Goal: Book appointment/travel/reservation

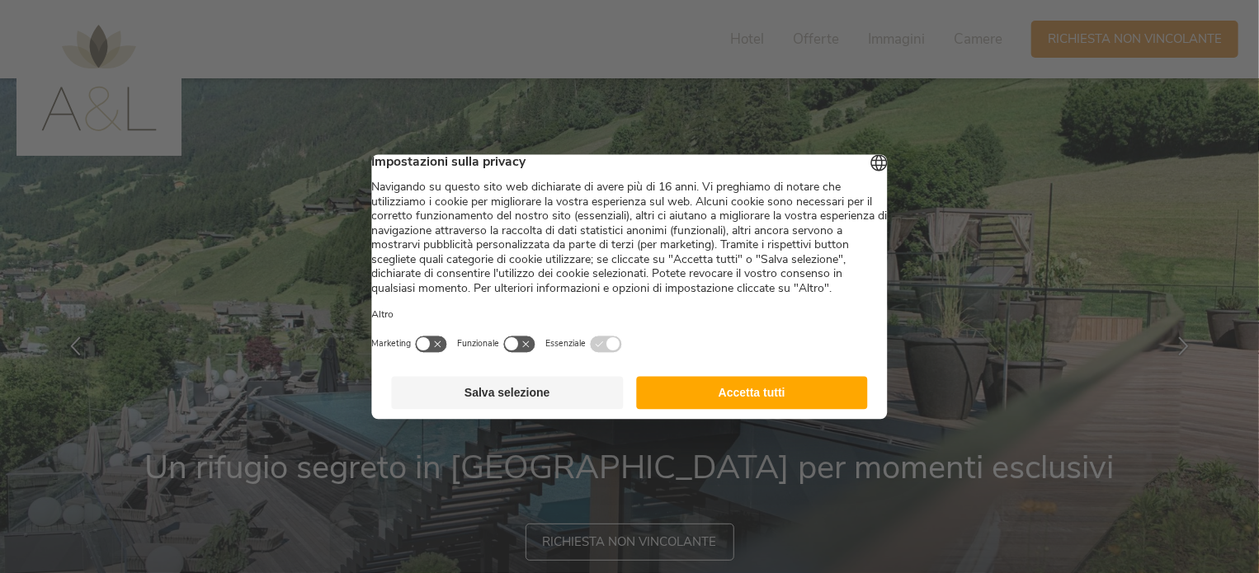
click at [741, 399] on button "Accetta tutti" at bounding box center [752, 392] width 232 height 33
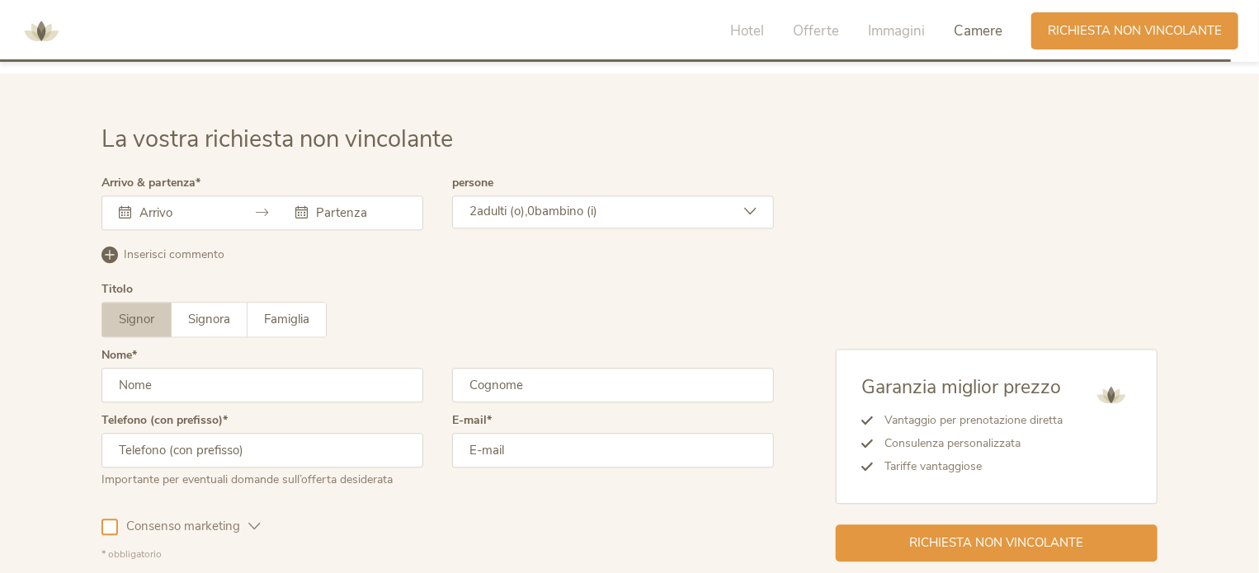
scroll to position [4926, 0]
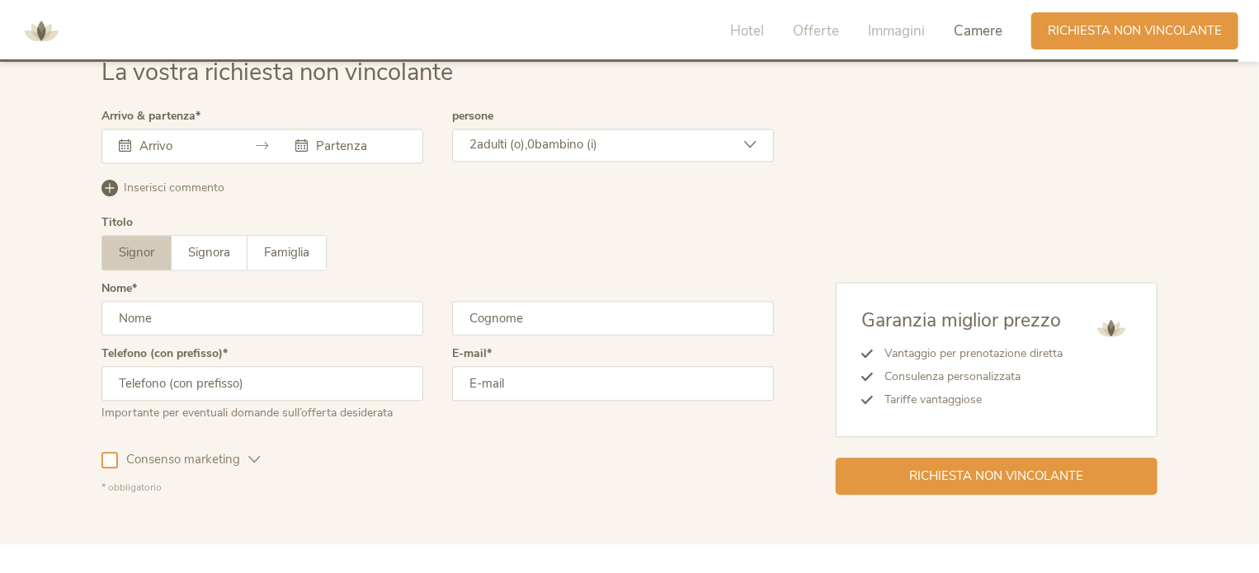
click at [163, 131] on div at bounding box center [262, 146] width 322 height 35
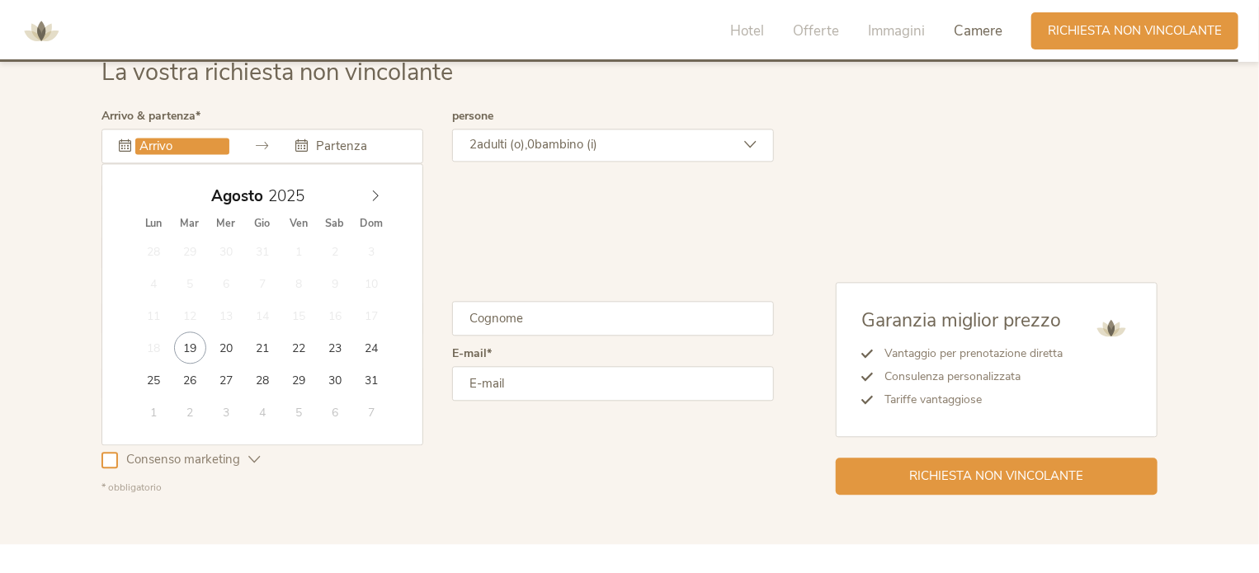
click at [153, 144] on input "text" at bounding box center [182, 146] width 94 height 16
type input "22.08.2025"
type input "25.08.2025"
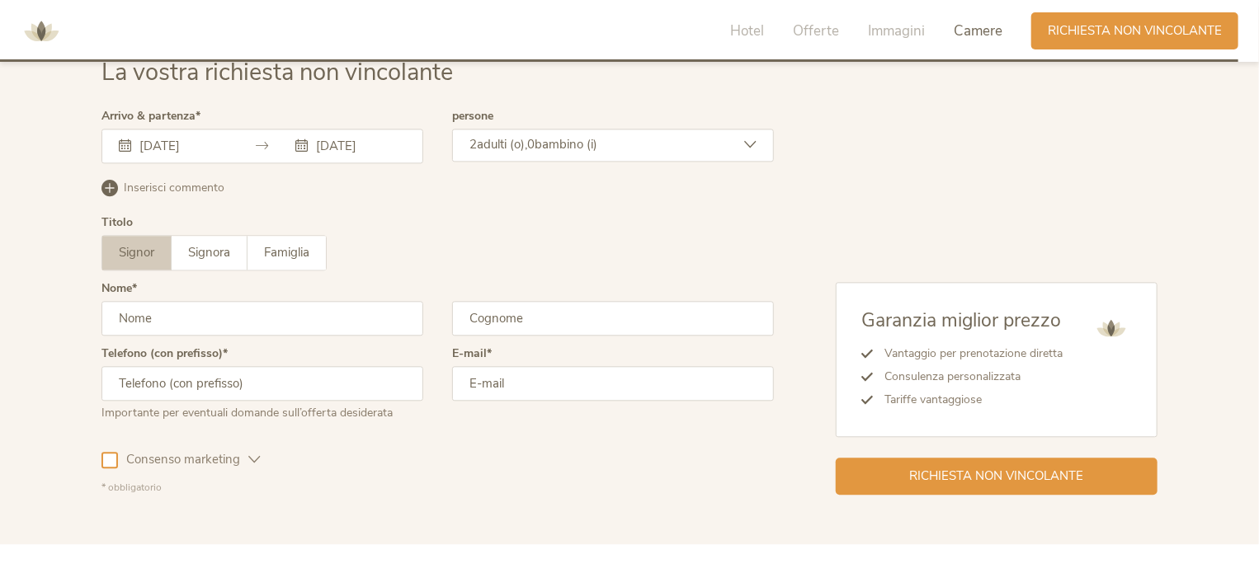
click at [204, 319] on input "text" at bounding box center [262, 318] width 322 height 35
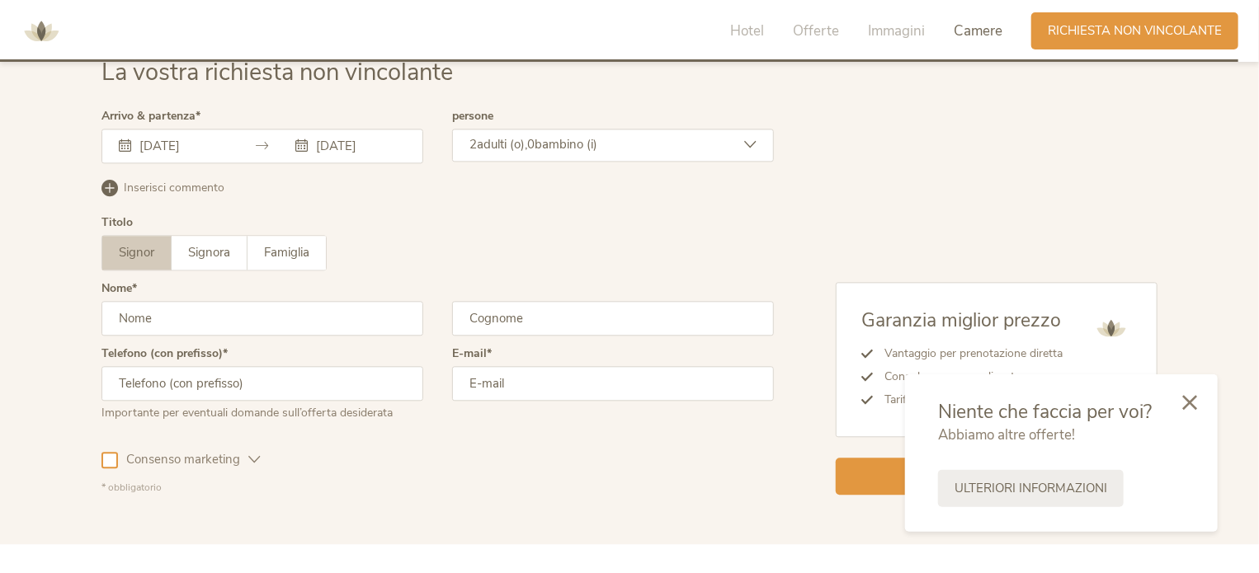
type input "Laura"
type input "Bonetto"
click at [196, 386] on input "text" at bounding box center [262, 383] width 322 height 35
type input "3408101059"
click at [541, 389] on input "email" at bounding box center [613, 383] width 322 height 35
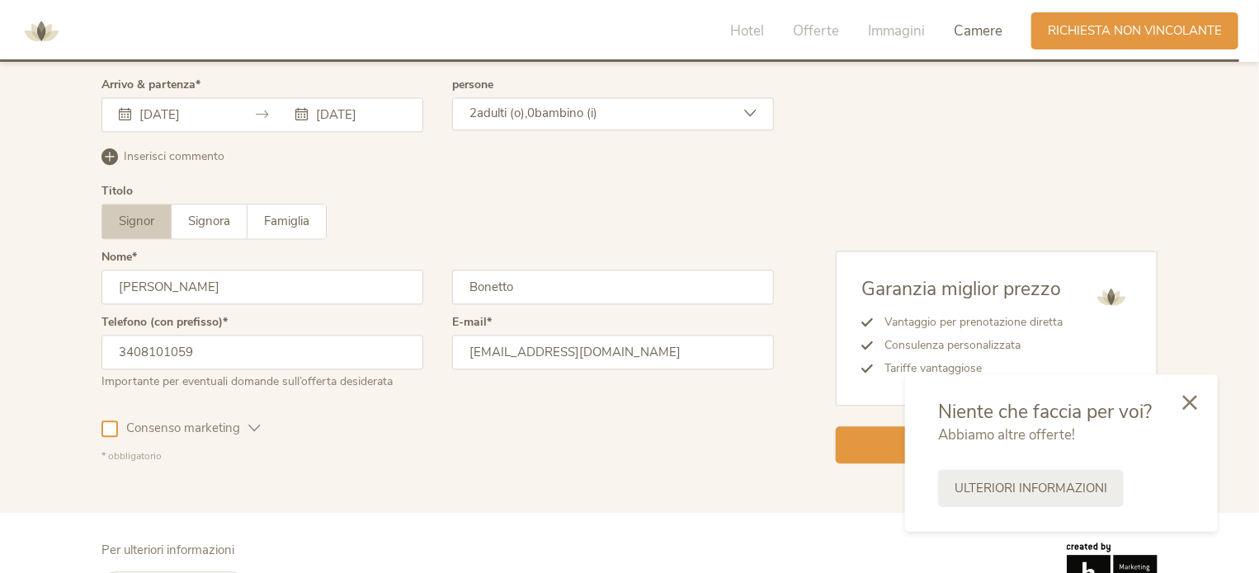
scroll to position [5008, 0]
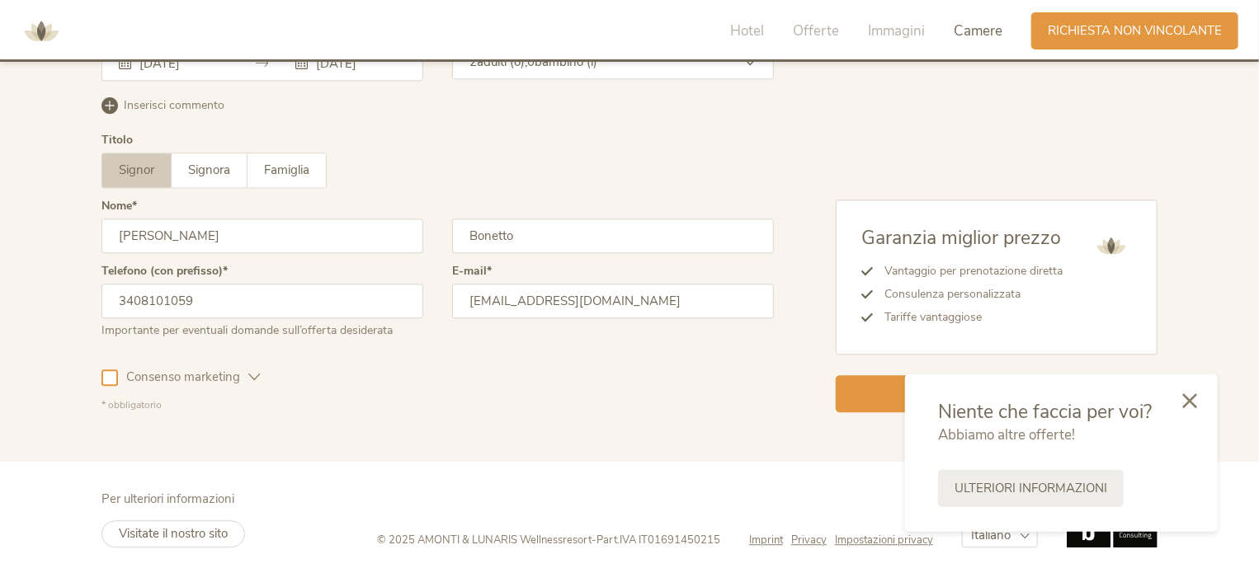
type input "bonettolaura93@gmail.com"
click at [1185, 410] on div at bounding box center [1189, 402] width 56 height 59
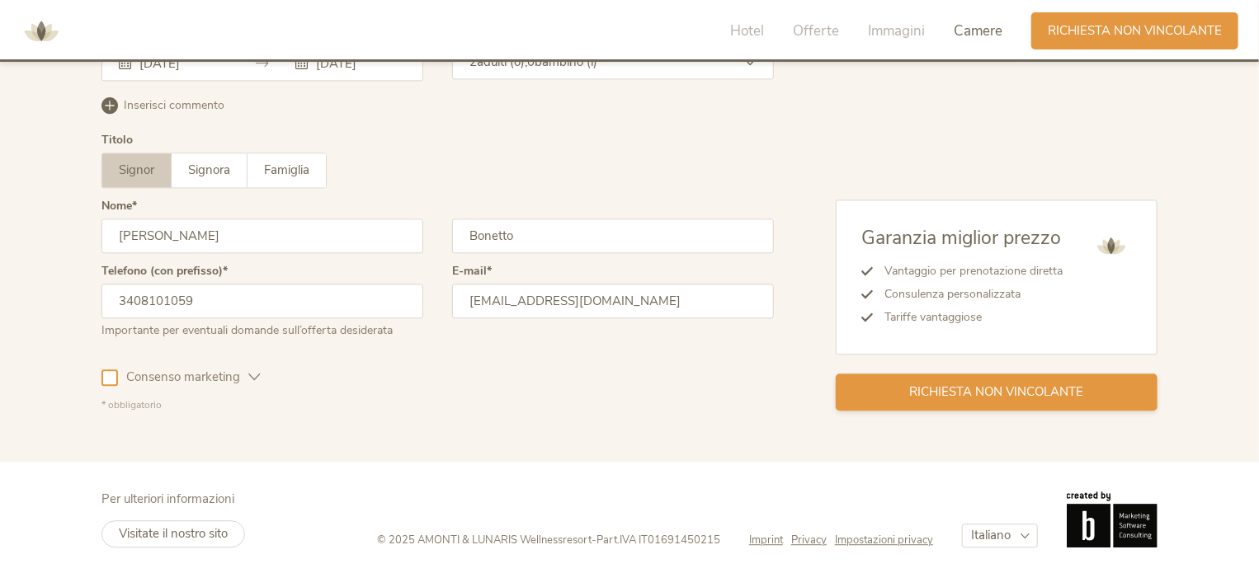
click at [1076, 386] on span "Richiesta non vincolante" at bounding box center [997, 392] width 174 height 17
